Goal: Information Seeking & Learning: Learn about a topic

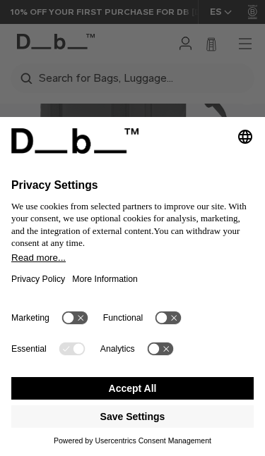
scroll to position [279, 0]
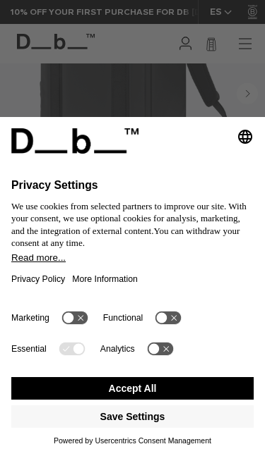
click at [196, 391] on button "Accept All" at bounding box center [132, 388] width 242 height 23
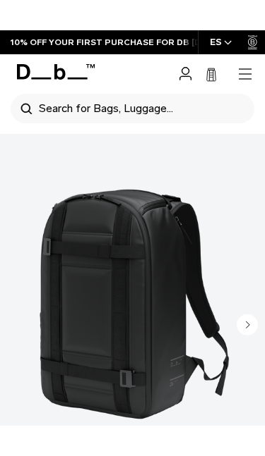
scroll to position [88, 0]
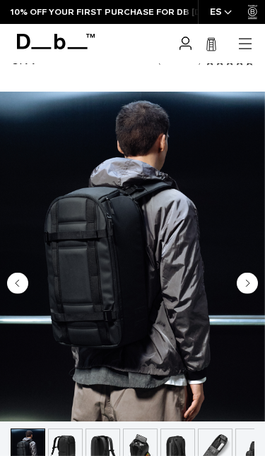
click at [241, 286] on circle "Next slide" at bounding box center [246, 283] width 21 height 21
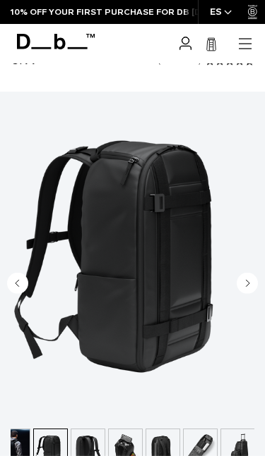
scroll to position [0, 53]
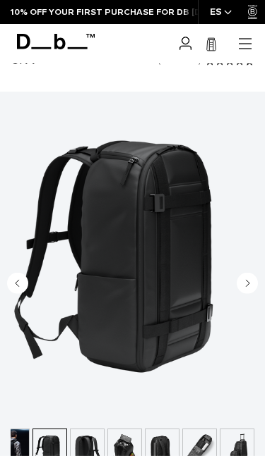
click at [248, 286] on circle "Next slide" at bounding box center [246, 283] width 21 height 21
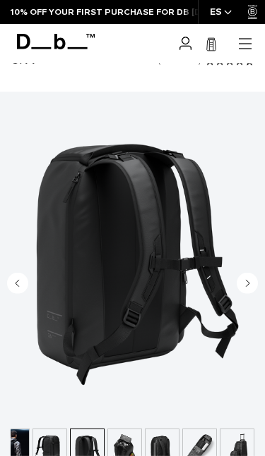
click at [259, 279] on img "4 / 8" at bounding box center [132, 257] width 265 height 330
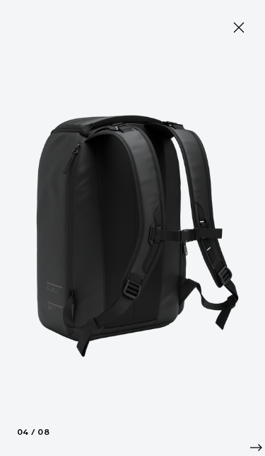
click at [233, 274] on img at bounding box center [132, 228] width 265 height 456
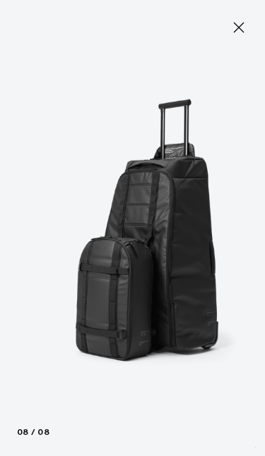
click at [245, 37] on button "Close" at bounding box center [238, 28] width 41 height 30
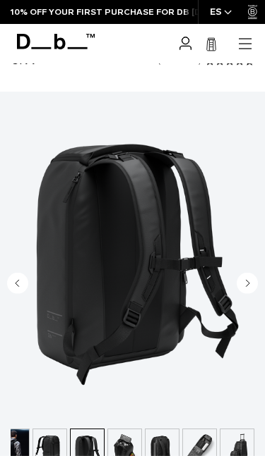
click at [252, 286] on circle "Next slide" at bounding box center [246, 283] width 21 height 21
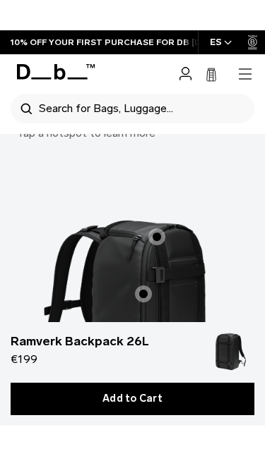
scroll to position [2087, 0]
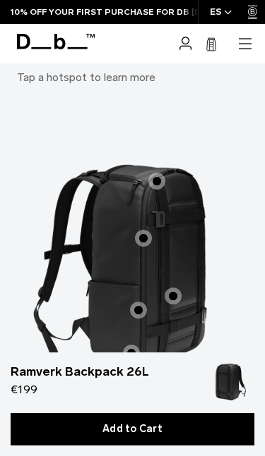
click at [157, 173] on span "1 / 3" at bounding box center [156, 181] width 17 height 17
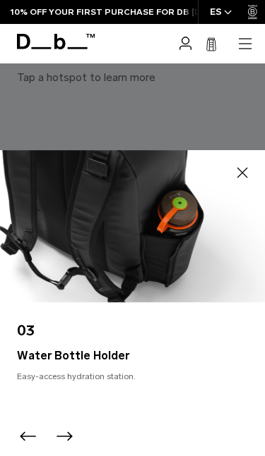
click at [247, 181] on icon "button" at bounding box center [241, 172] width 17 height 17
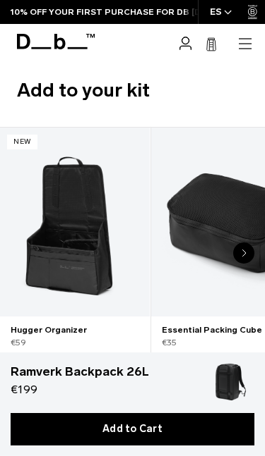
scroll to position [2866, 0]
